Goal: Task Accomplishment & Management: Manage account settings

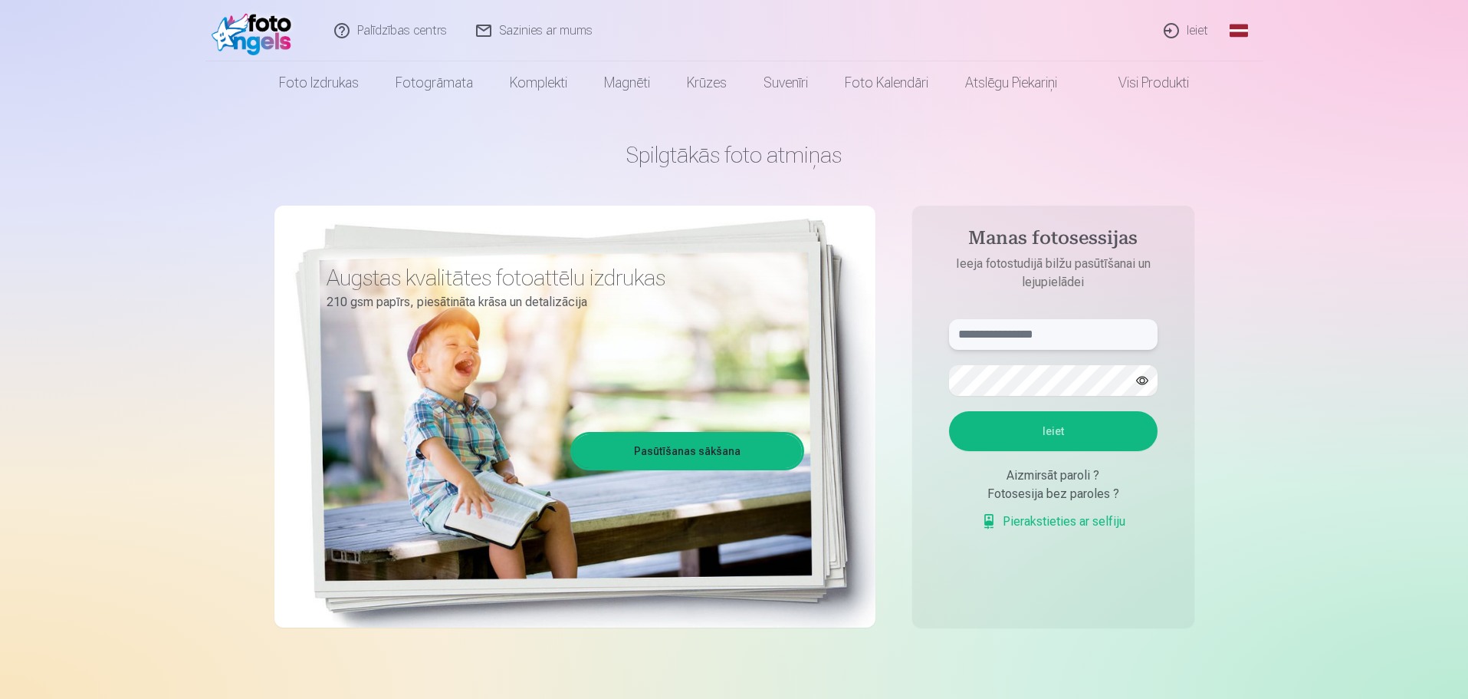
click at [1014, 327] on input "text" at bounding box center [1053, 334] width 209 height 31
type input "**********"
click at [949, 411] on button "Ieiet" at bounding box center [1053, 431] width 209 height 40
click at [1149, 376] on button "button" at bounding box center [1142, 380] width 29 height 29
click at [949, 411] on button "Ieiet" at bounding box center [1053, 431] width 209 height 40
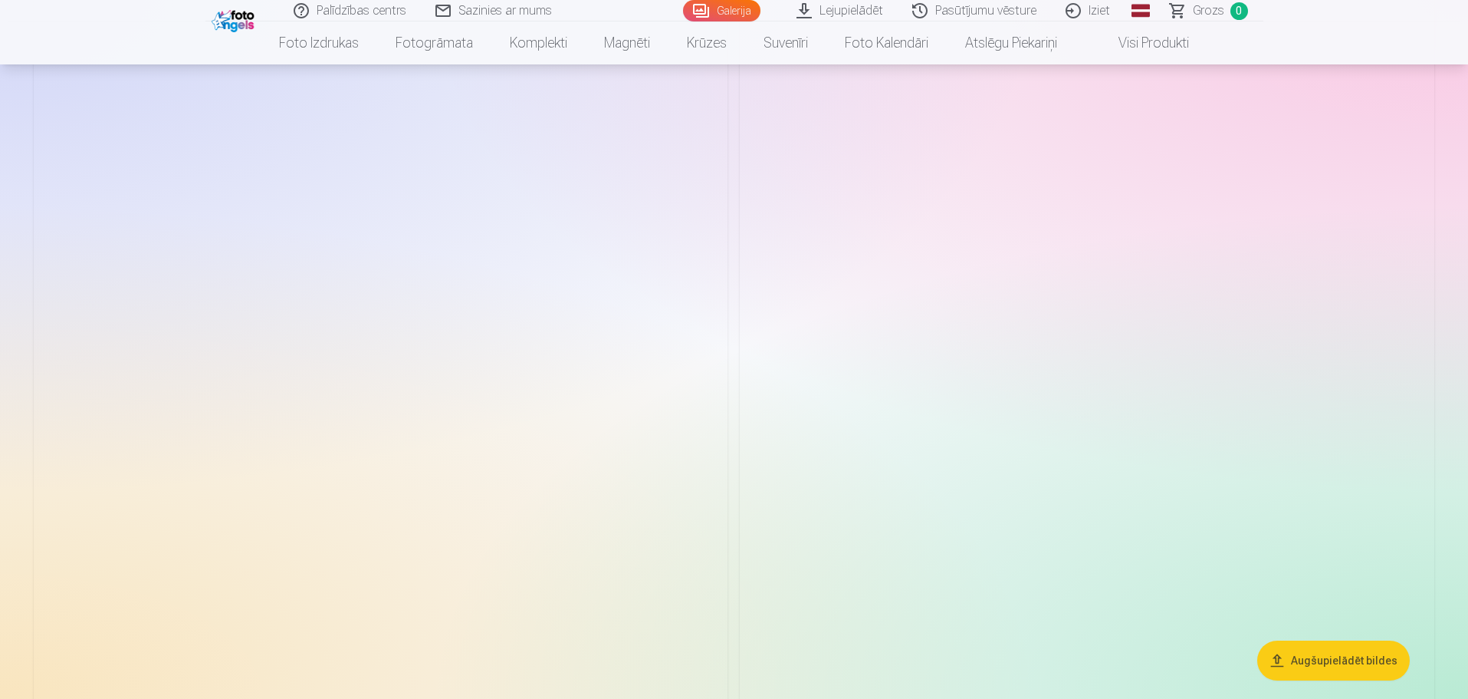
scroll to position [11732, 0]
